Goal: Task Accomplishment & Management: Use online tool/utility

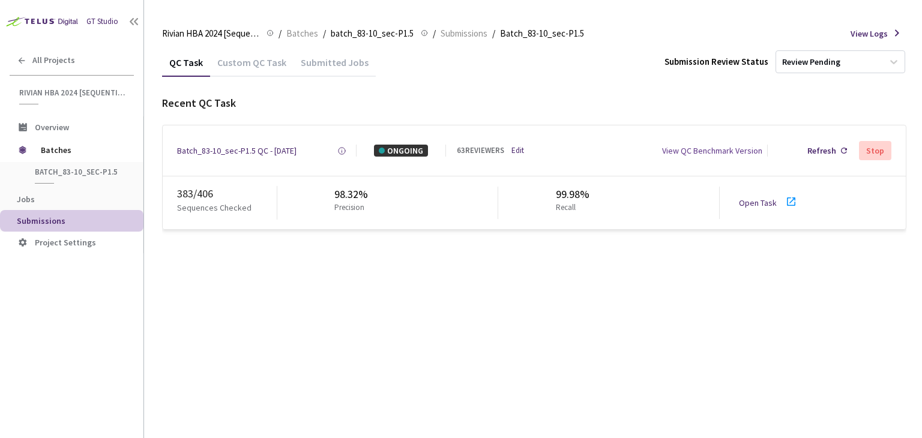
click at [754, 204] on link "Open Task" at bounding box center [758, 202] width 38 height 11
click at [260, 152] on div "Batch_83-10_sec-P1.5 QC - [DATE]" at bounding box center [236, 151] width 119 height 12
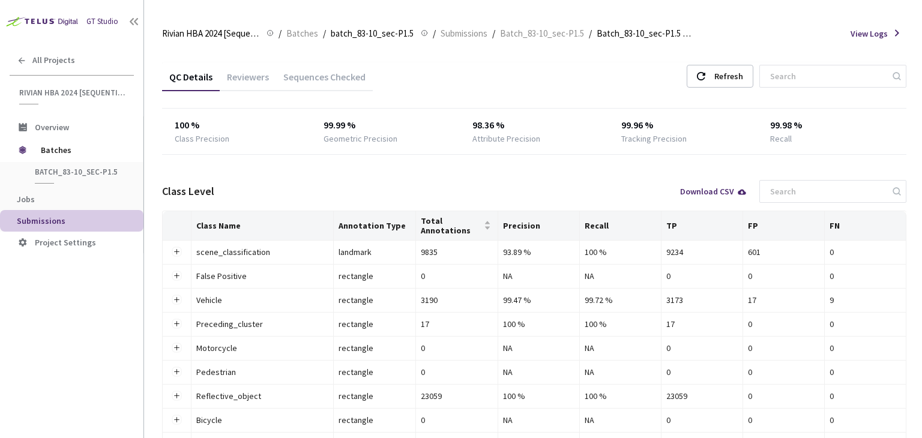
click at [242, 77] on div "Reviewers" at bounding box center [248, 81] width 56 height 20
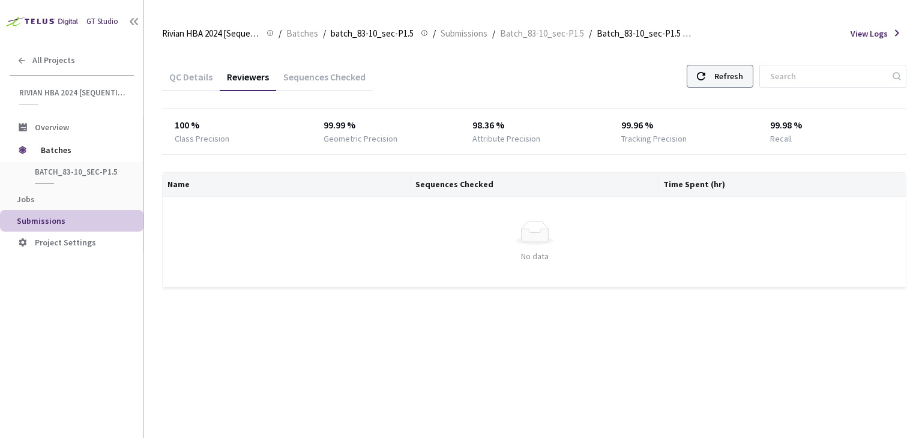
click at [743, 82] on div "Refresh" at bounding box center [728, 76] width 29 height 22
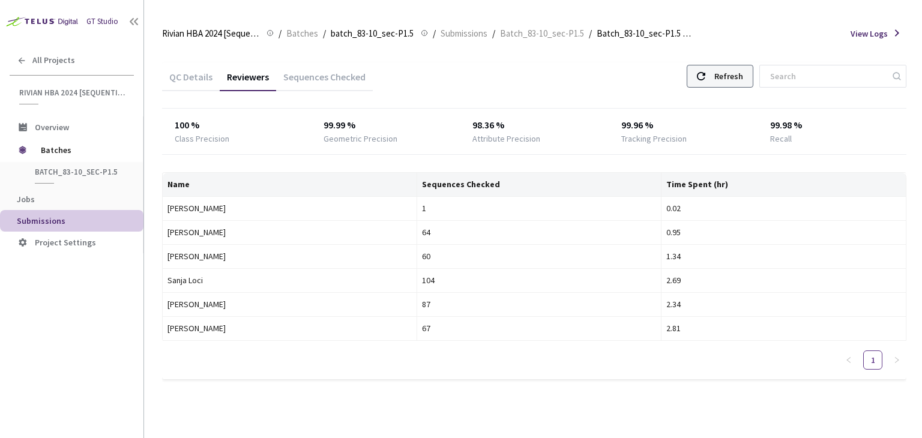
click at [738, 71] on div "Refresh" at bounding box center [728, 76] width 29 height 22
click at [727, 73] on div "Refresh" at bounding box center [720, 76] width 67 height 23
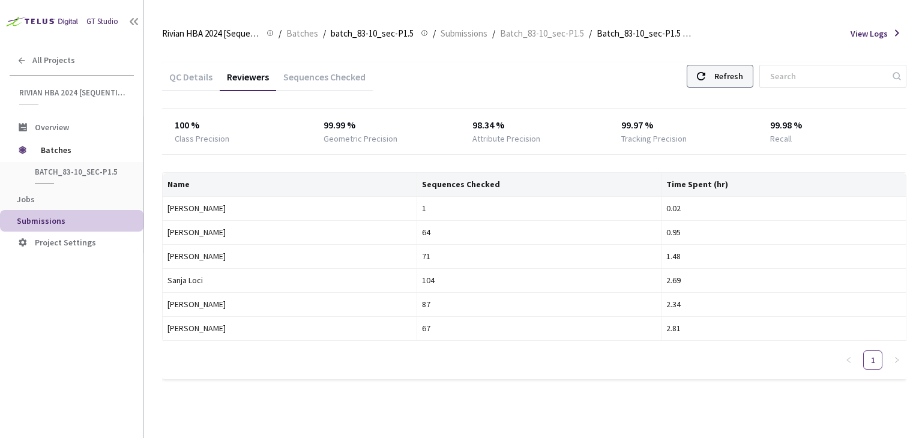
click at [732, 71] on div "Refresh" at bounding box center [728, 76] width 29 height 22
click at [741, 75] on div "Refresh" at bounding box center [728, 76] width 29 height 22
click at [723, 77] on div "Refresh" at bounding box center [720, 76] width 67 height 23
click at [721, 68] on div "Refresh" at bounding box center [720, 76] width 67 height 23
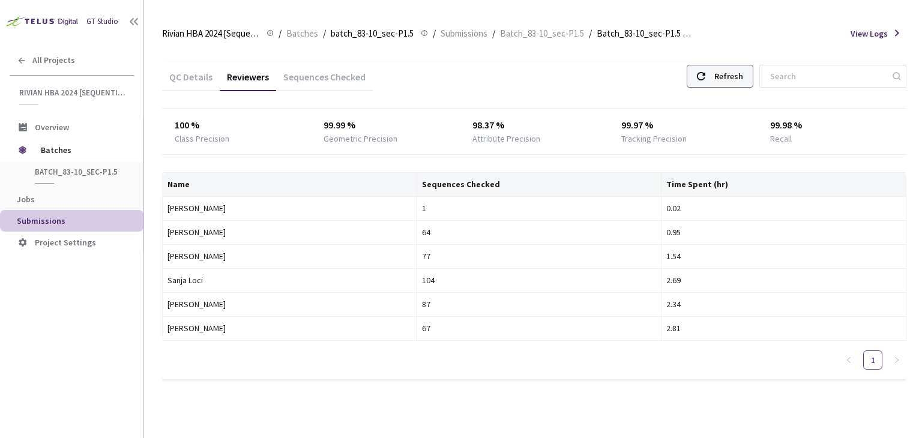
click at [724, 78] on div "Refresh" at bounding box center [720, 76] width 67 height 23
click at [181, 75] on div "QC Details" at bounding box center [191, 81] width 58 height 20
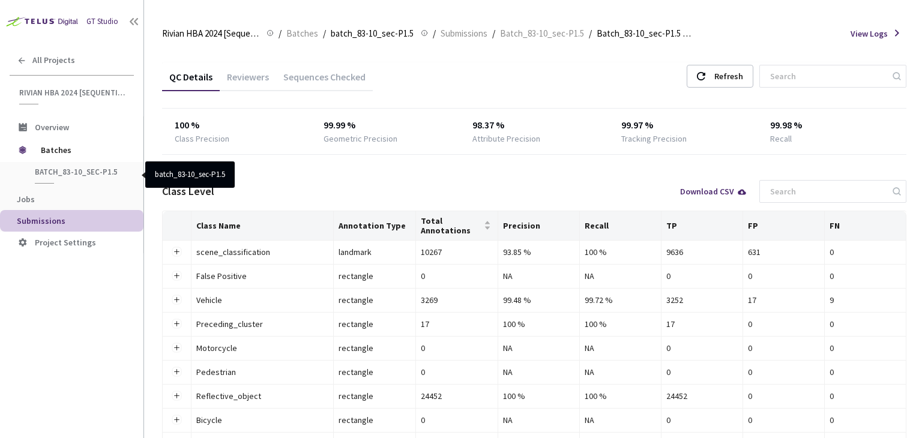
click at [67, 170] on span "batch_83-10_sec-P1.5" at bounding box center [79, 172] width 89 height 10
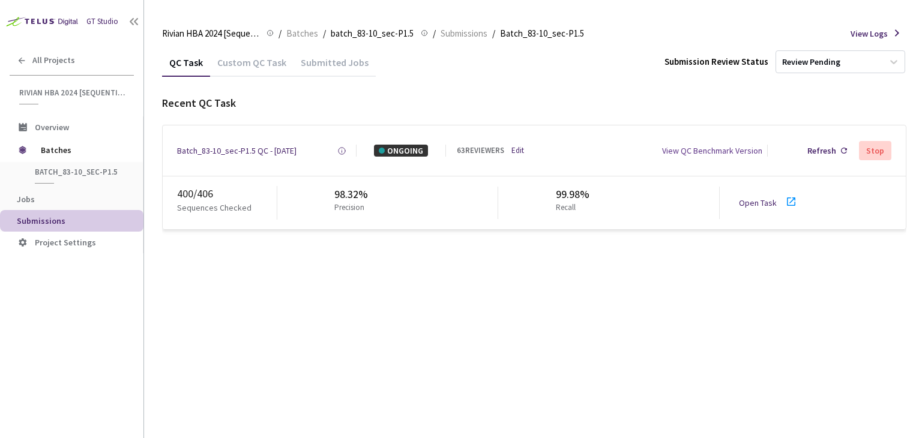
click at [756, 205] on link "Open Task" at bounding box center [758, 202] width 38 height 11
